Goal: Task Accomplishment & Management: Complete application form

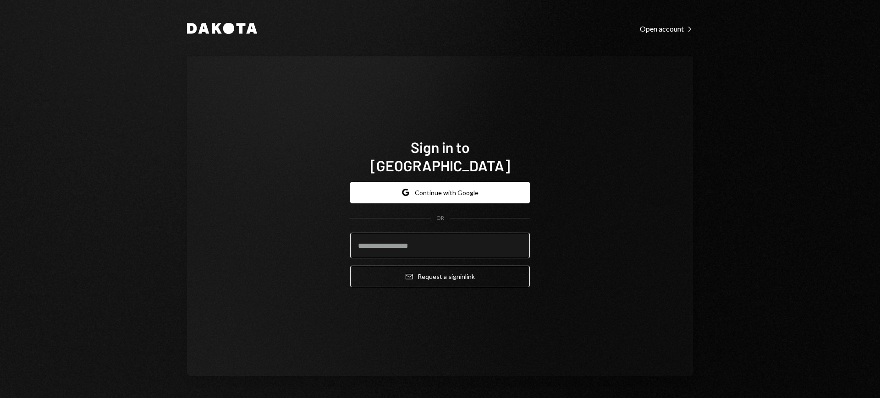
click at [434, 233] on input "email" at bounding box center [440, 246] width 180 height 26
click at [0, 398] on com-1password-button at bounding box center [0, 398] width 0 height 0
type input "**********"
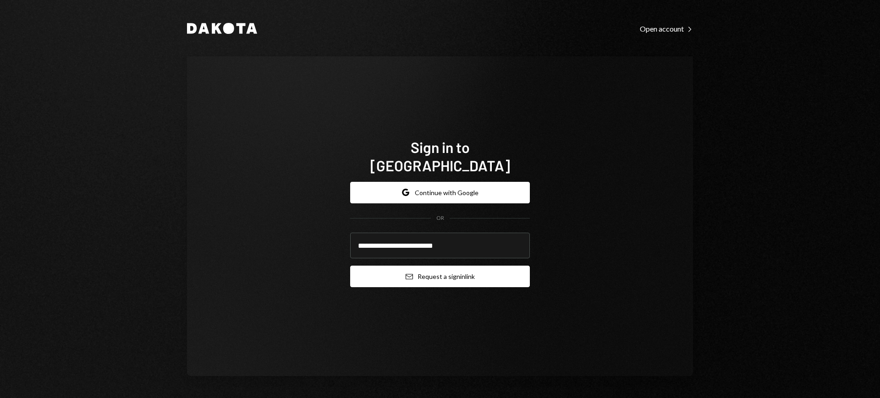
click at [457, 269] on button "Email Request a sign in link" at bounding box center [440, 277] width 180 height 22
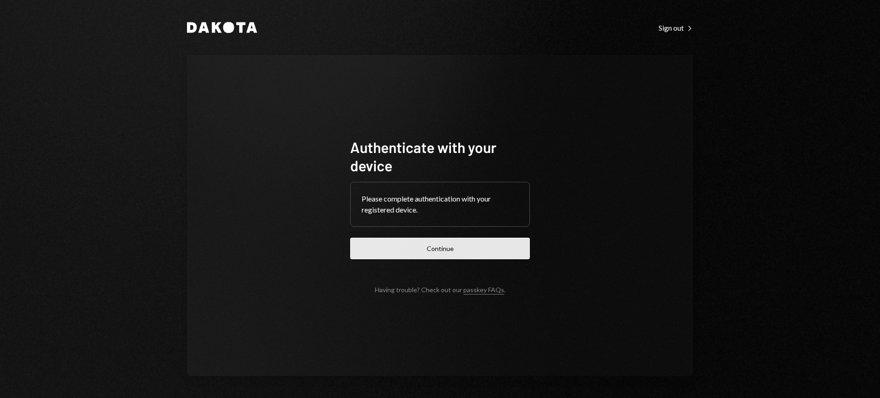
click at [498, 252] on button "Continue" at bounding box center [440, 249] width 180 height 22
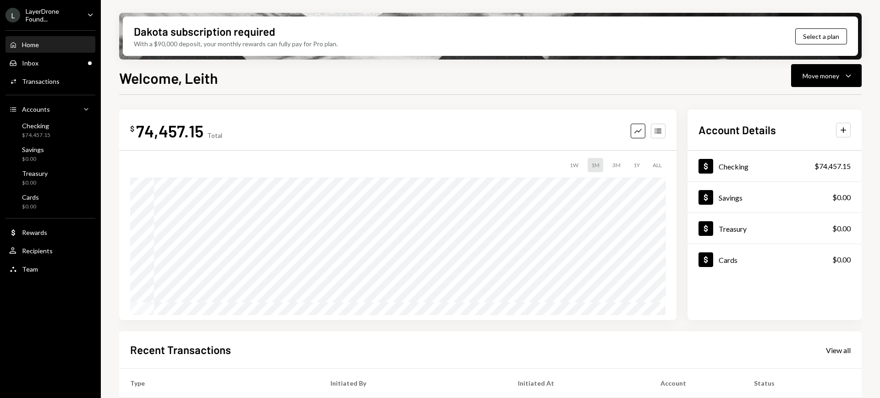
click at [77, 18] on div "LayerDrone Found..." at bounding box center [53, 15] width 54 height 16
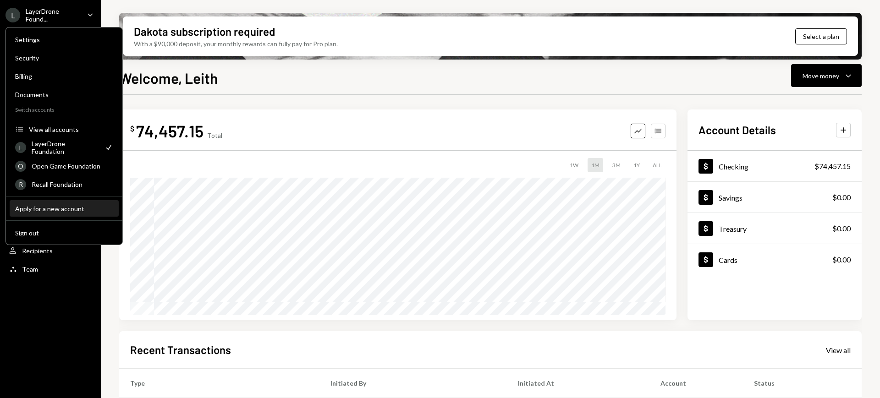
click at [73, 208] on div "Apply for a new account" at bounding box center [64, 209] width 98 height 8
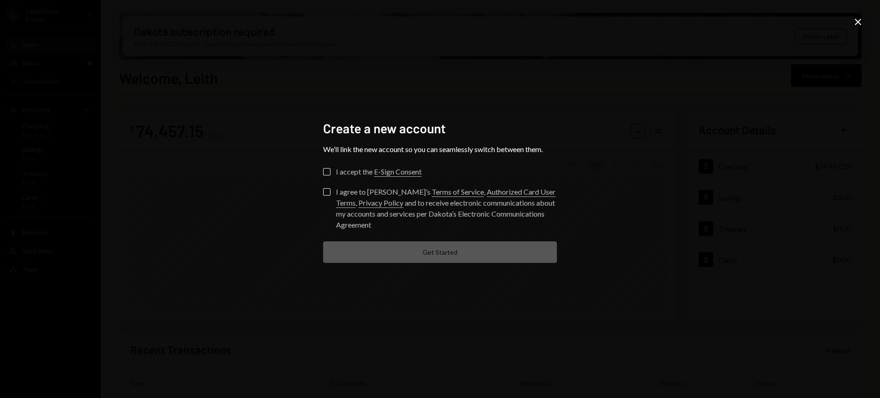
click at [330, 170] on label "I accept the E-Sign Consent" at bounding box center [372, 172] width 98 height 9
click at [330, 170] on button "I accept the E-Sign Consent" at bounding box center [326, 171] width 7 height 7
drag, startPoint x: 327, startPoint y: 189, endPoint x: 333, endPoint y: 195, distance: 8.8
click at [327, 189] on button "I agree to Dakota’s Terms of Service , Authorized Card User Terms , Privacy Pol…" at bounding box center [326, 191] width 7 height 7
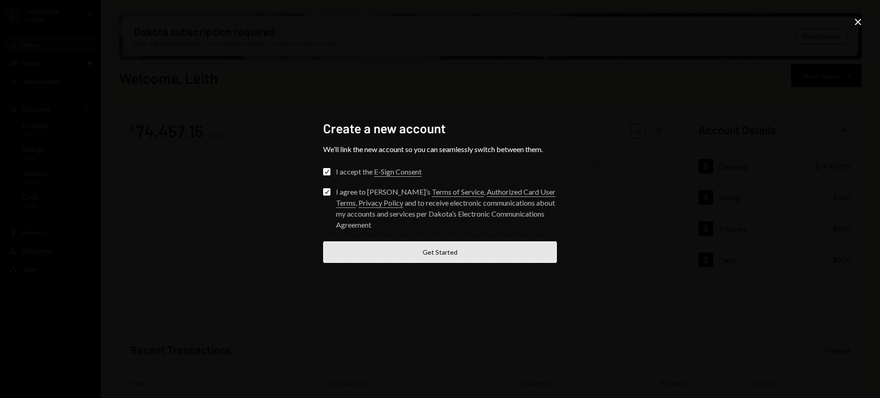
click at [515, 247] on button "Get Started" at bounding box center [440, 252] width 234 height 22
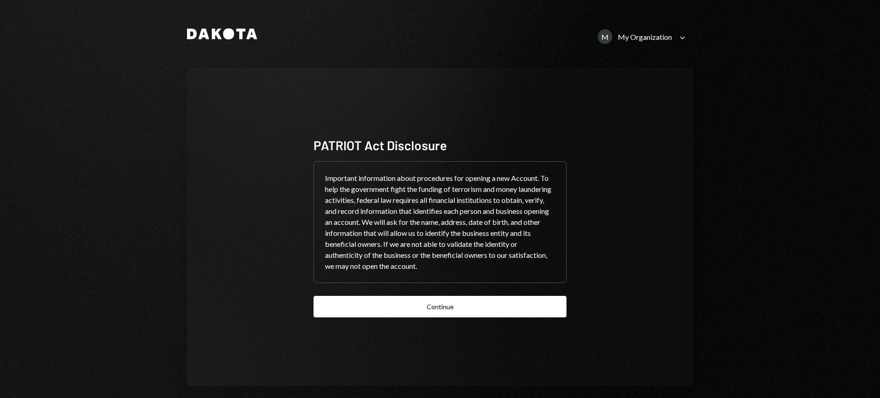
click at [432, 313] on button "Continue" at bounding box center [439, 307] width 253 height 22
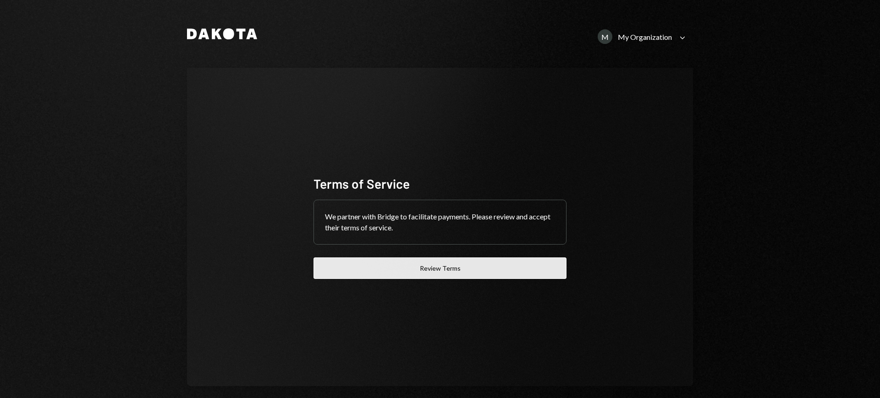
click at [437, 275] on button "Review Terms" at bounding box center [439, 268] width 253 height 22
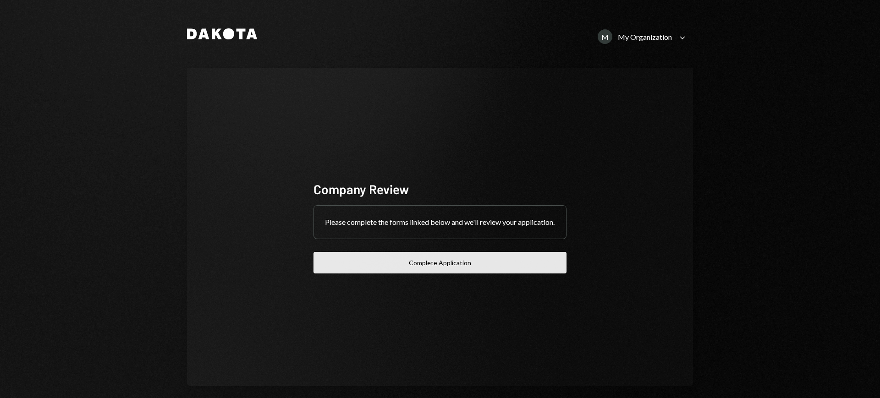
click at [452, 273] on button "Complete Application" at bounding box center [439, 263] width 253 height 22
